Goal: Entertainment & Leisure: Consume media (video, audio)

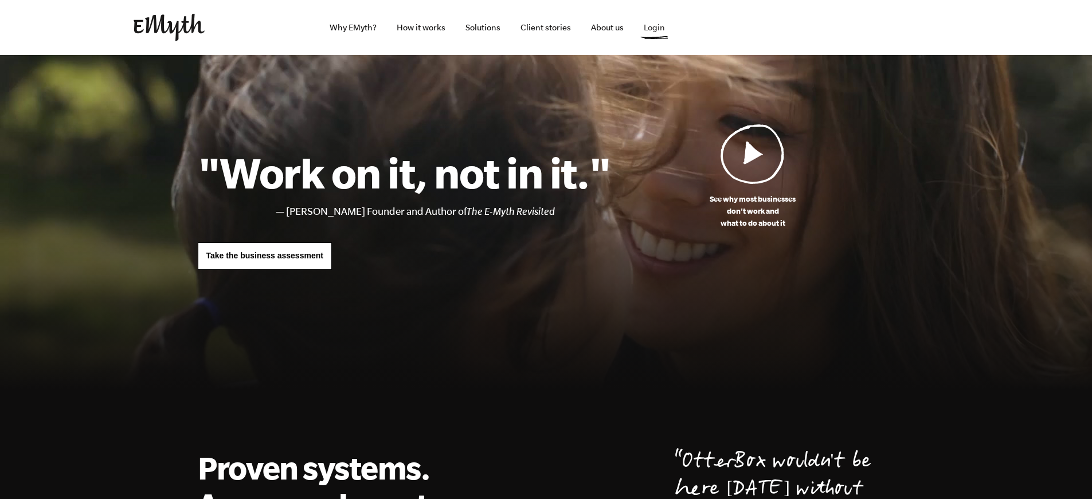
click at [656, 23] on link "Login" at bounding box center [654, 27] width 40 height 55
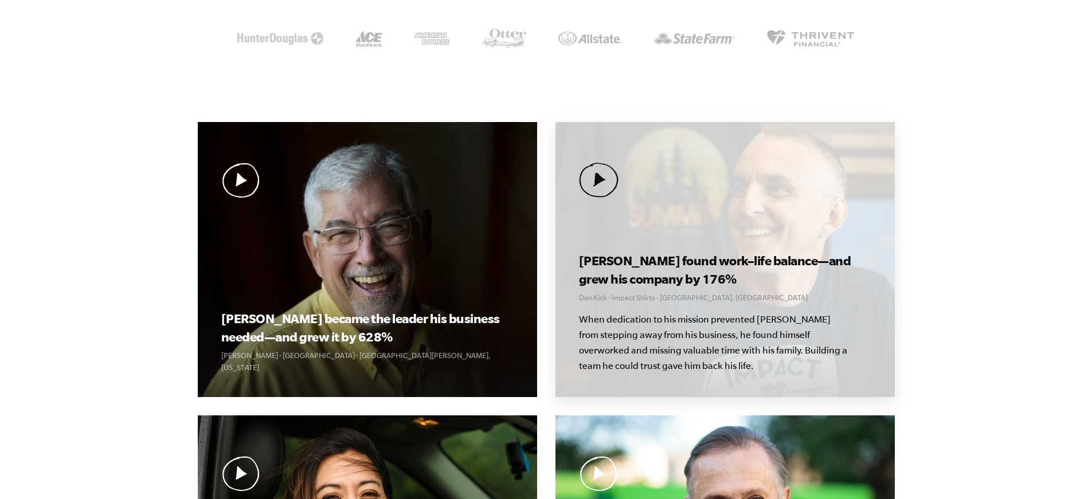
scroll to position [344, 0]
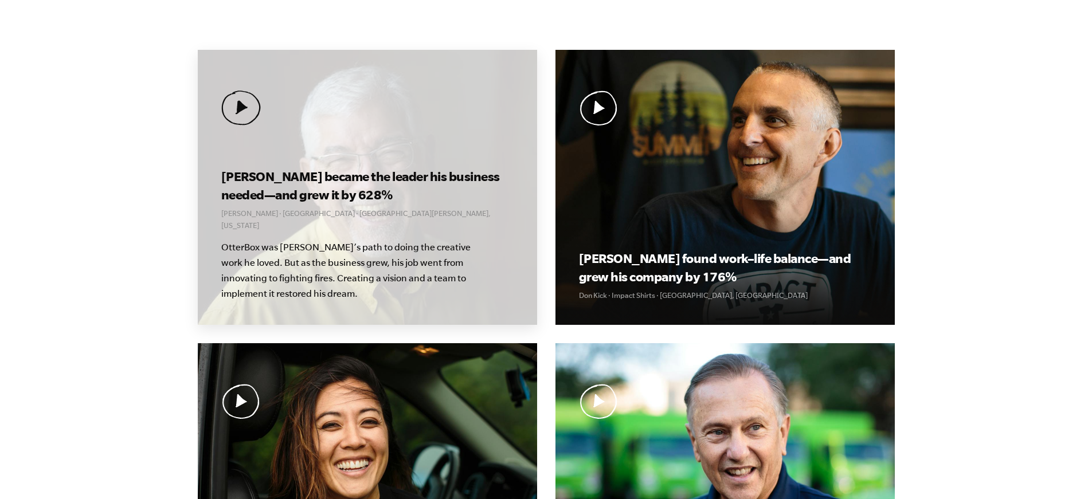
click at [230, 113] on img at bounding box center [241, 108] width 40 height 35
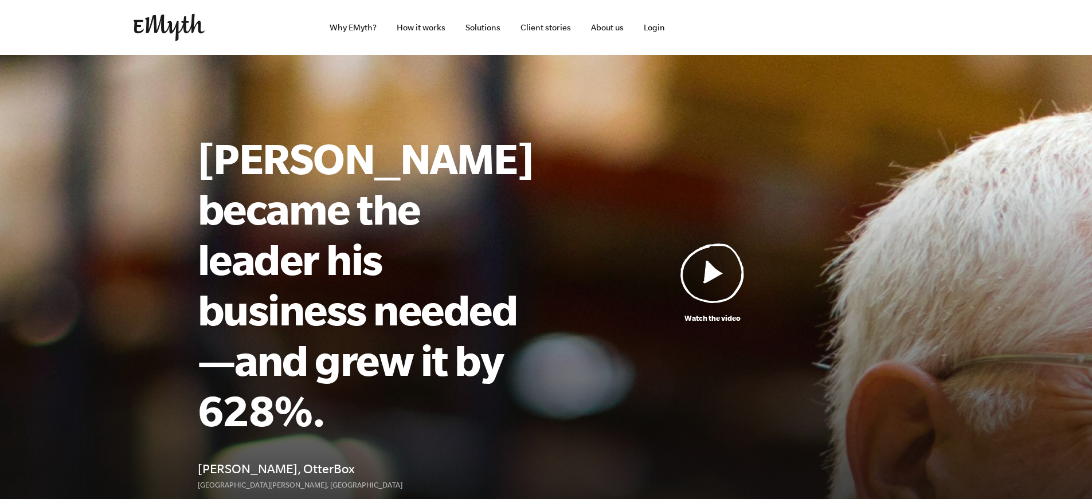
click at [723, 256] on img at bounding box center [712, 273] width 64 height 60
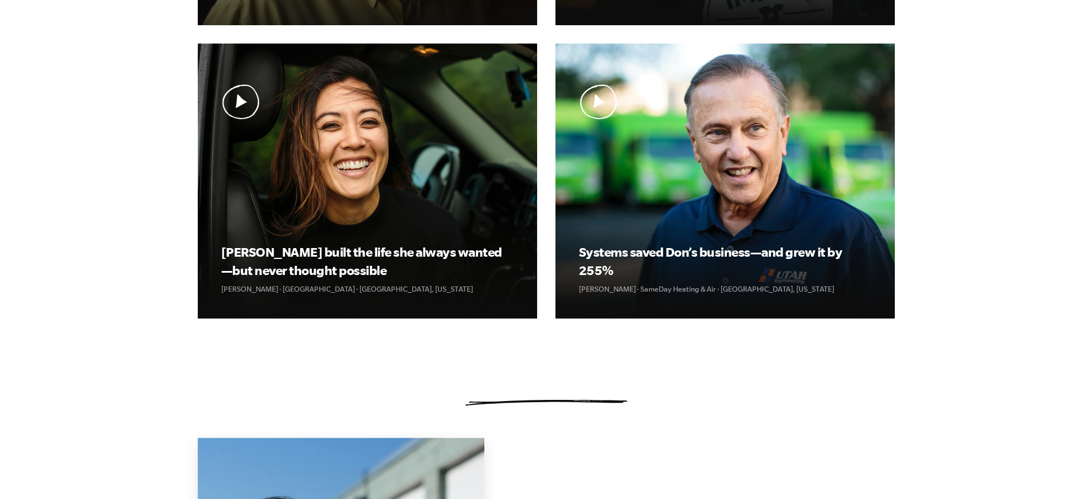
scroll to position [688, 0]
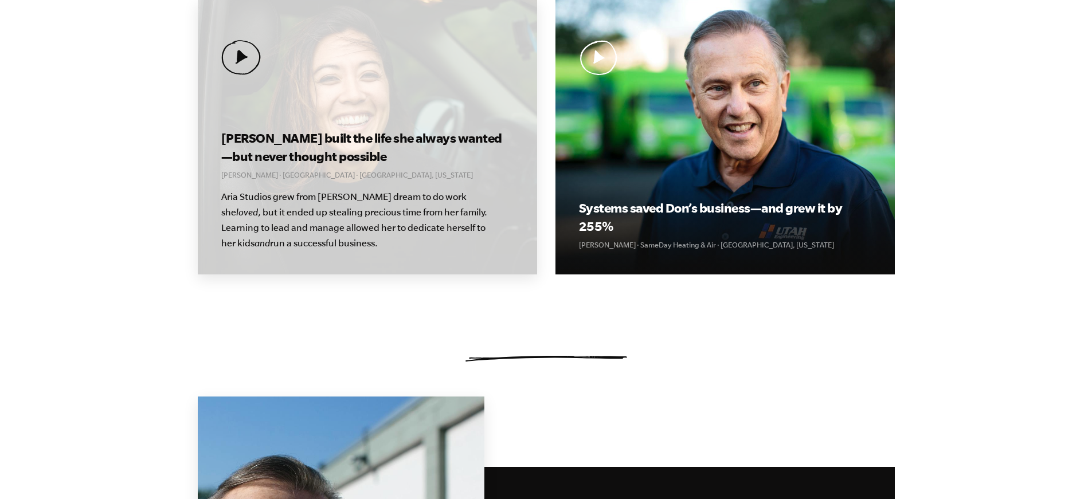
click at [455, 150] on h3 "[PERSON_NAME] built the life she always wanted—but never thought possible" at bounding box center [367, 147] width 292 height 37
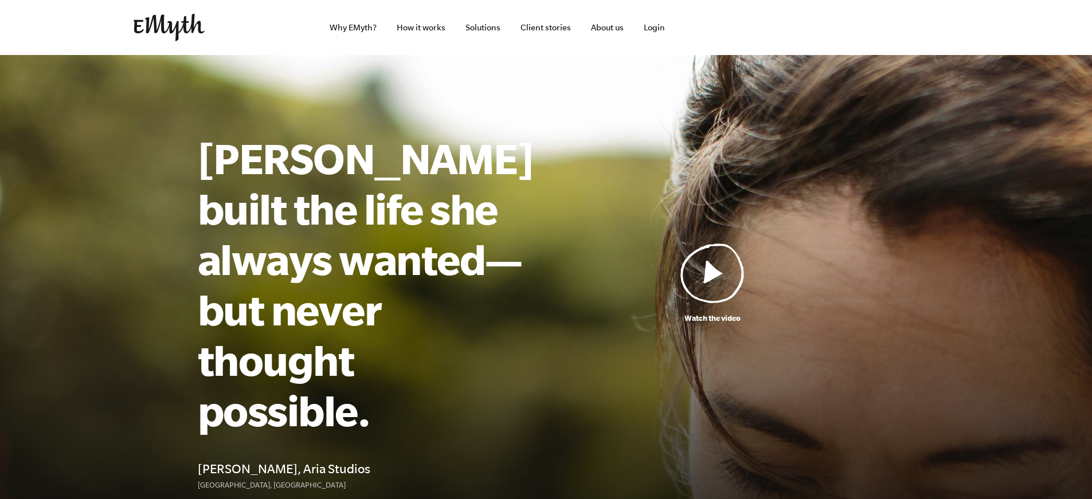
click at [708, 243] on img at bounding box center [712, 273] width 64 height 60
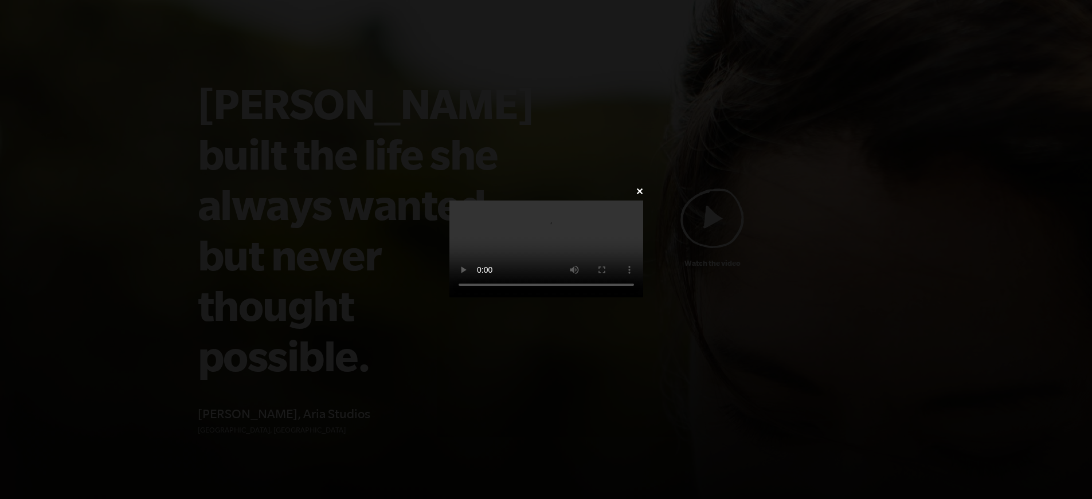
scroll to position [57, 0]
